Goal: Task Accomplishment & Management: Manage account settings

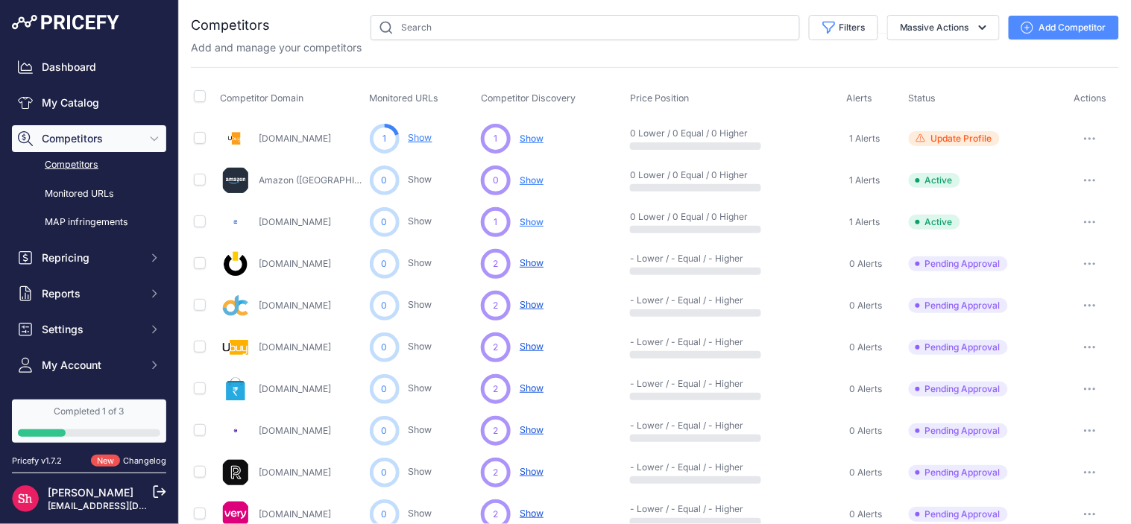
click at [1077, 140] on button "button" at bounding box center [1090, 138] width 30 height 21
drag, startPoint x: 309, startPoint y: 95, endPoint x: 220, endPoint y: 104, distance: 90.0
click at [220, 104] on th "Competitor Domain" at bounding box center [292, 98] width 149 height 37
copy span "Competitor Domain"
click at [397, 102] on span "Monitored URLs" at bounding box center [404, 97] width 69 height 11
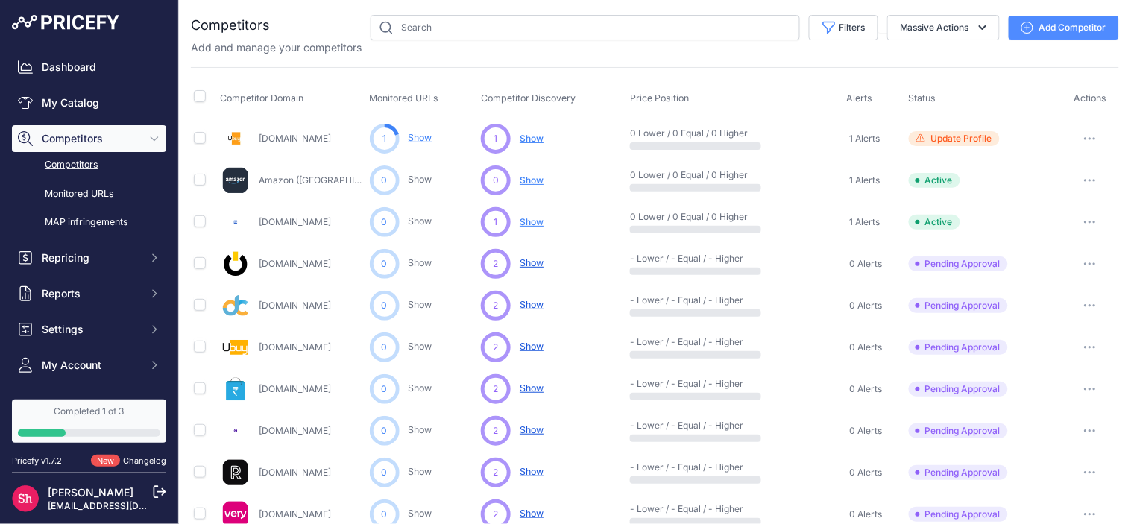
click at [397, 102] on span "Monitored URLs" at bounding box center [404, 97] width 69 height 11
copy span "Monitored"
click at [430, 95] on span "Monitored URLs" at bounding box center [404, 97] width 69 height 11
drag, startPoint x: 441, startPoint y: 95, endPoint x: 353, endPoint y: 95, distance: 88.0
click at [353, 95] on tr "Competitor Domain Monitored URLs Competitor Discovery Price Position Alerts Sta…" at bounding box center [655, 98] width 928 height 37
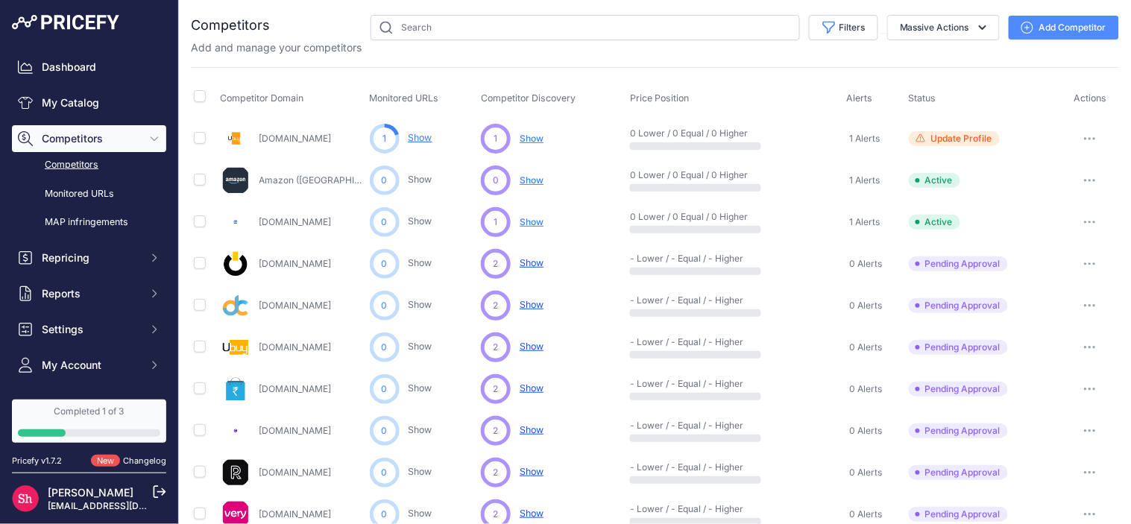
copy tr "Monitored URLs"
drag, startPoint x: 477, startPoint y: 93, endPoint x: 579, endPoint y: 92, distance: 101.4
click at [579, 92] on th "Competitor Discovery" at bounding box center [552, 98] width 149 height 37
copy span "Competitor Discovery"
drag, startPoint x: 626, startPoint y: 94, endPoint x: 691, endPoint y: 97, distance: 64.9
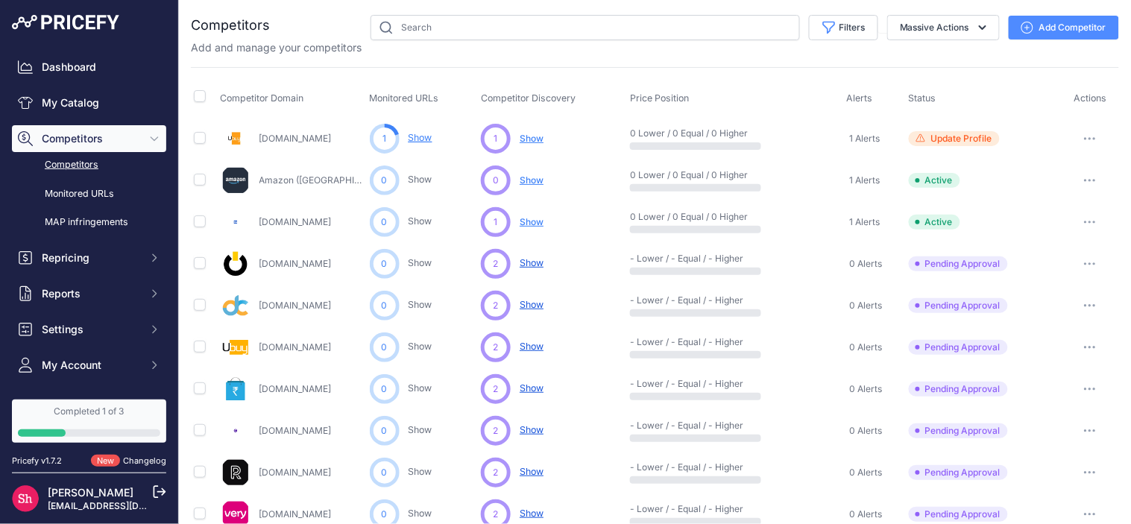
click at [691, 97] on th "Price Position" at bounding box center [735, 98] width 217 height 37
copy span "Price Position"
drag, startPoint x: 837, startPoint y: 100, endPoint x: 878, endPoint y: 101, distance: 41.8
click at [878, 101] on th "Alerts" at bounding box center [875, 98] width 62 height 37
copy span "Alerts"
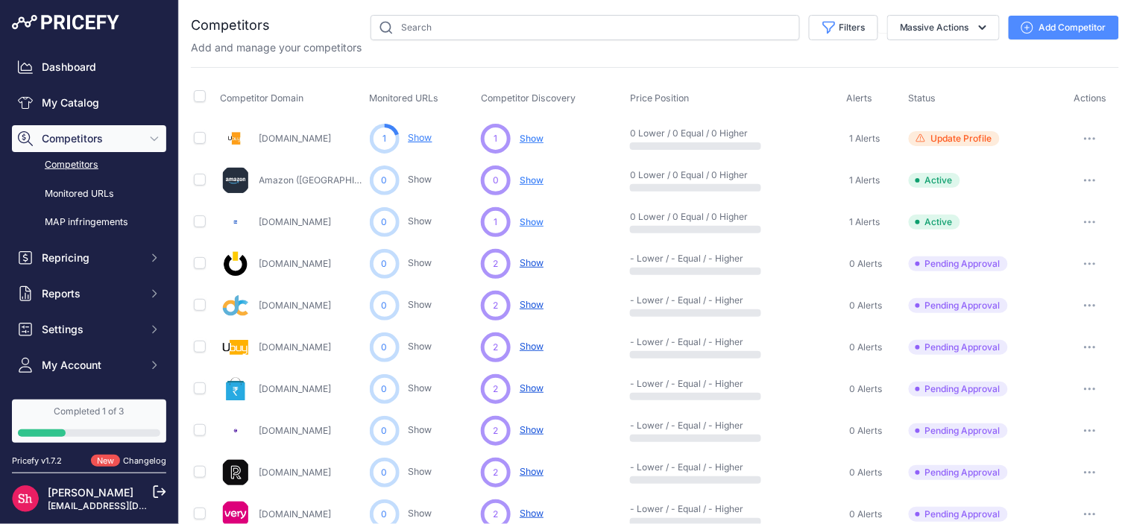
drag, startPoint x: 899, startPoint y: 93, endPoint x: 933, endPoint y: 98, distance: 34.7
click at [933, 98] on th "Status" at bounding box center [984, 98] width 156 height 37
copy span "Status"
click at [1074, 95] on span "Actions" at bounding box center [1090, 97] width 33 height 11
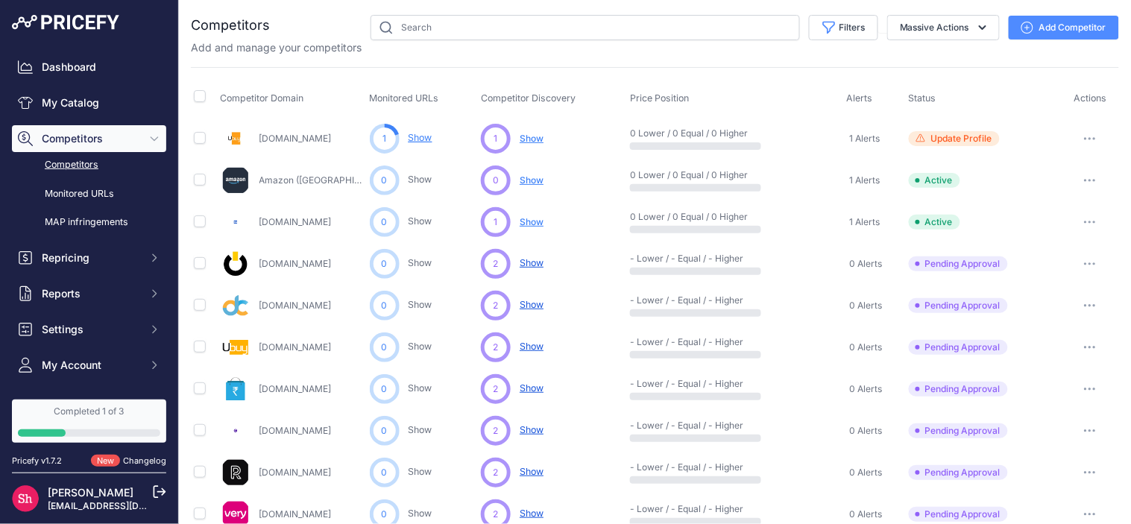
copy span "Actions"
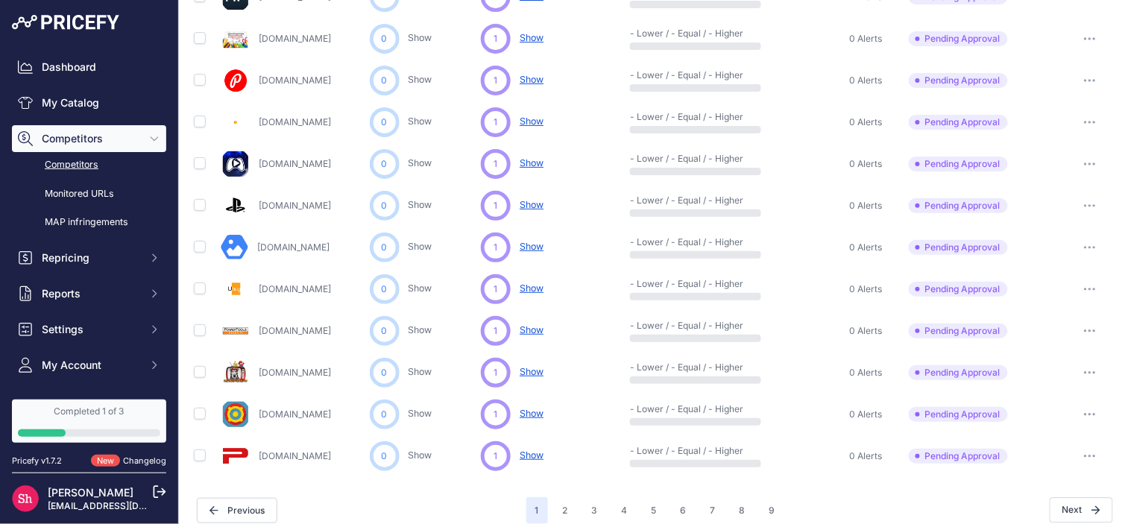
scroll to position [698, 0]
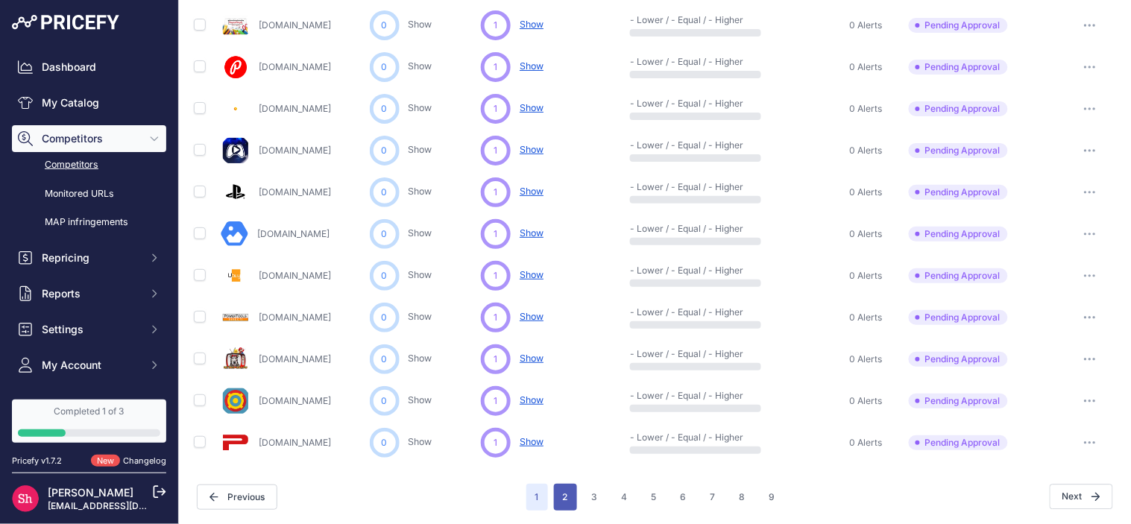
click at [564, 494] on button "2" at bounding box center [565, 497] width 23 height 27
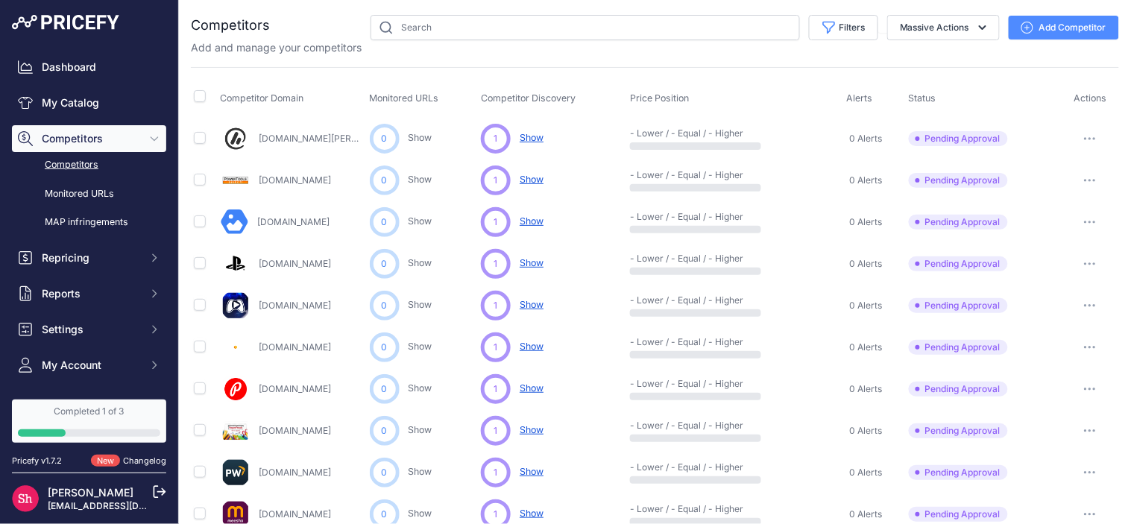
click at [1089, 139] on button "button" at bounding box center [1090, 138] width 30 height 21
click at [1005, 125] on td "Pending Approval This competitor must be approved in order to monitor their URL…" at bounding box center [984, 138] width 156 height 43
click at [1084, 137] on icon "button" at bounding box center [1090, 138] width 12 height 3
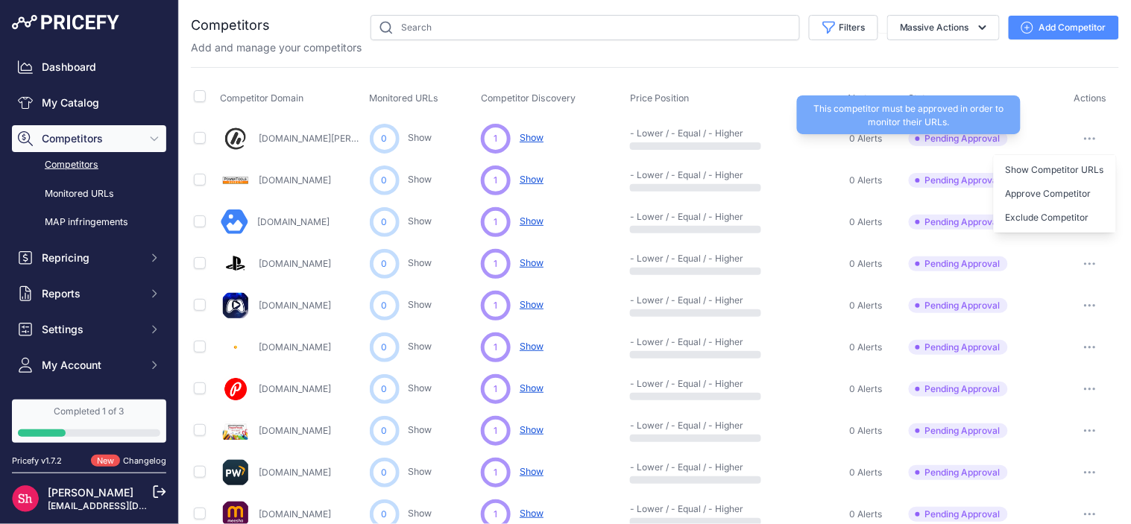
drag, startPoint x: 905, startPoint y: 139, endPoint x: 988, endPoint y: 142, distance: 82.9
click at [988, 142] on span "Pending Approval" at bounding box center [958, 138] width 99 height 15
copy span "Pending Approva"
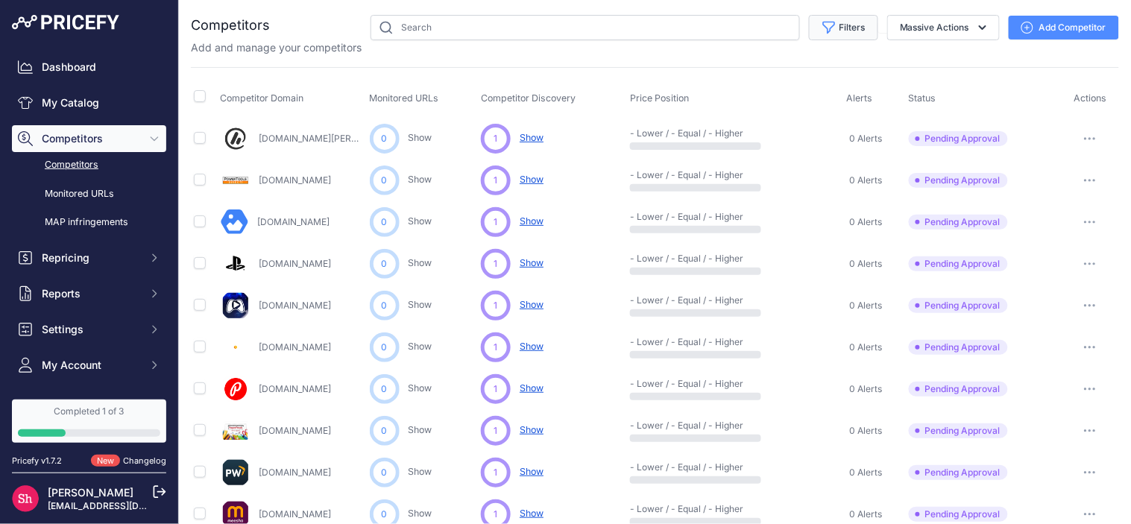
click at [852, 24] on button "Filters" at bounding box center [843, 27] width 69 height 25
click at [817, 92] on select "Select an option Active Disabled Update Profile Pending Approval Hidden Archived" at bounding box center [794, 85] width 143 height 25
click at [832, 80] on select "Select an option Active Disabled Update Profile Pending Approval Hidden Archived" at bounding box center [794, 85] width 143 height 25
click at [1075, 142] on button "button" at bounding box center [1090, 138] width 30 height 21
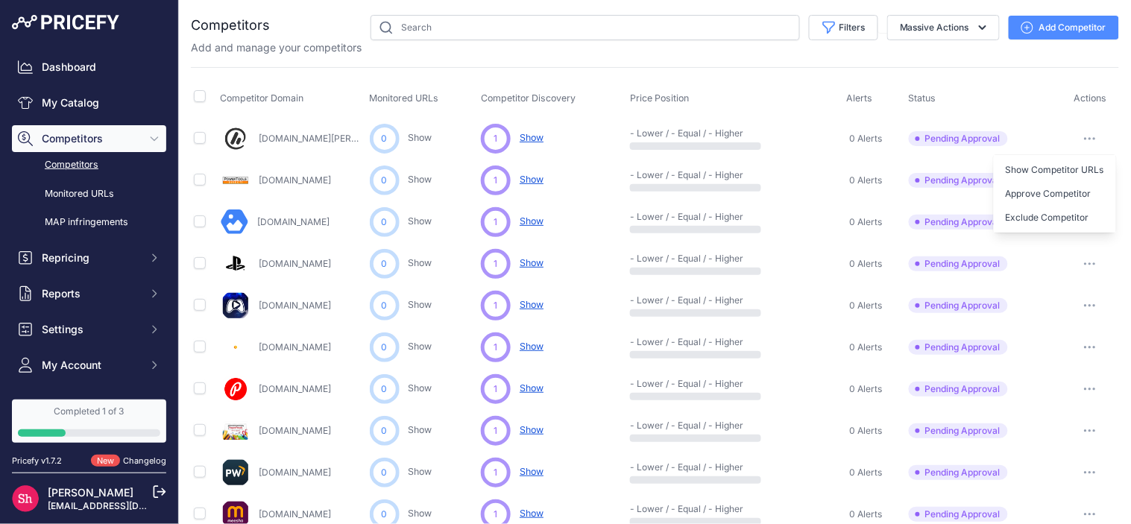
click at [1031, 110] on th "Status" at bounding box center [984, 98] width 156 height 37
